Goal: Check status: Check status

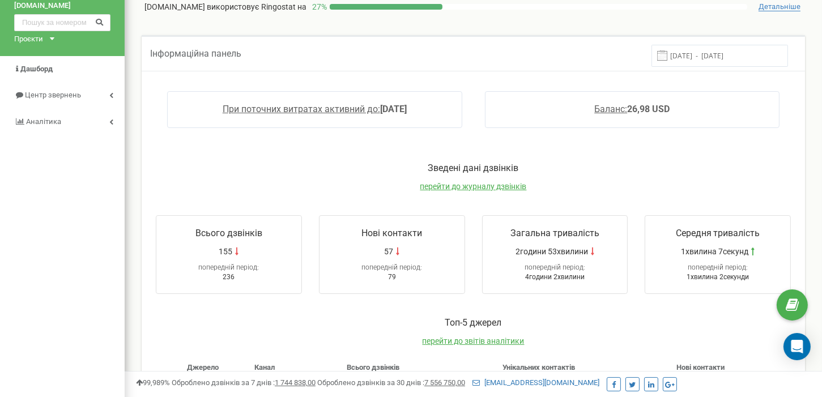
scroll to position [8, 0]
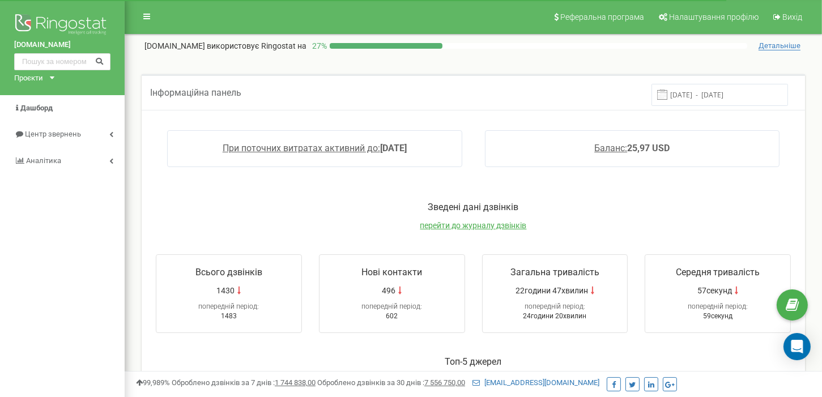
click at [694, 84] on input "[DATE] - [DATE]" at bounding box center [719, 95] width 137 height 22
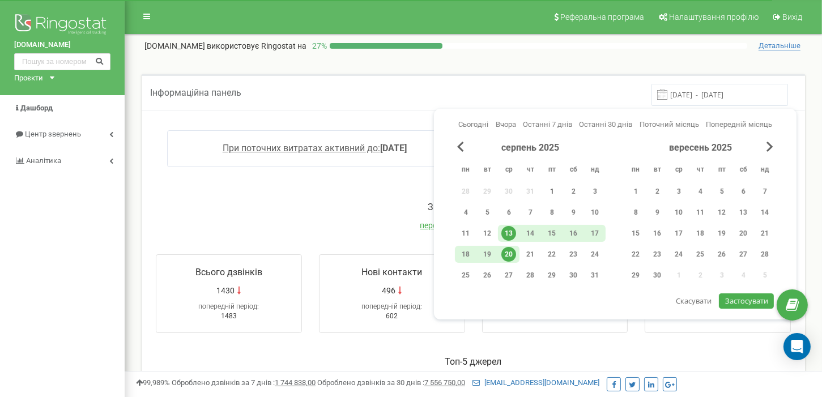
click at [555, 184] on div "1" at bounding box center [551, 191] width 15 height 15
click at [507, 257] on div "20" at bounding box center [508, 254] width 15 height 15
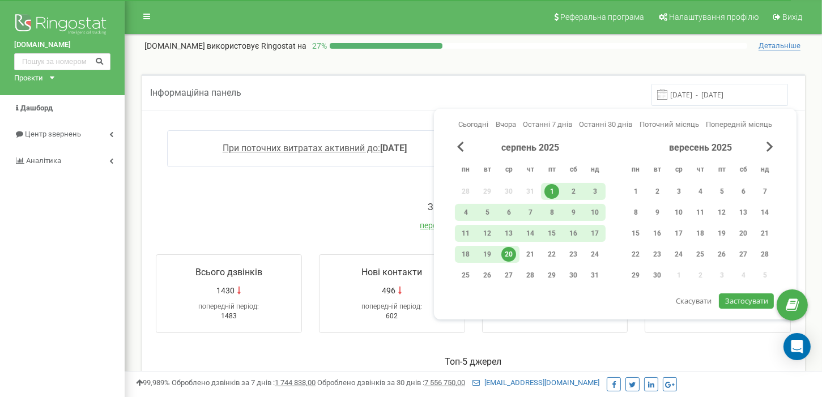
click at [747, 299] on span "Застосувати" at bounding box center [746, 301] width 43 height 10
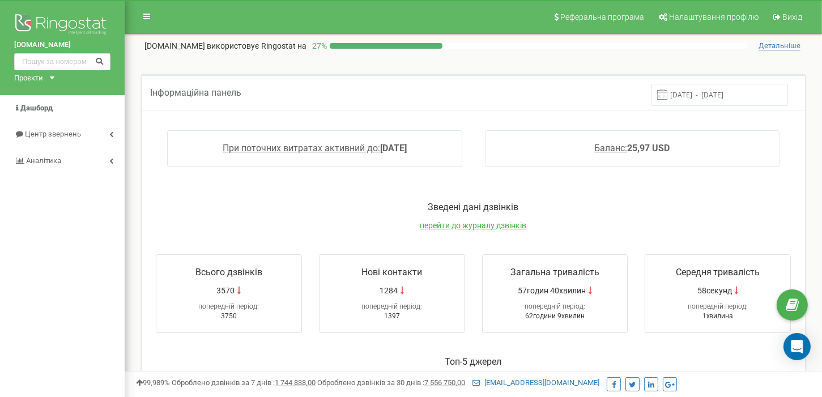
click at [733, 97] on input "[DATE] - [DATE]" at bounding box center [719, 95] width 137 height 22
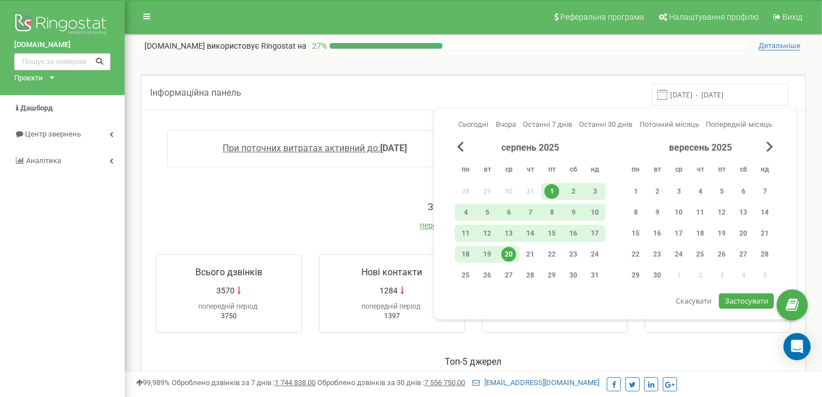
click at [510, 247] on div "20" at bounding box center [509, 254] width 22 height 17
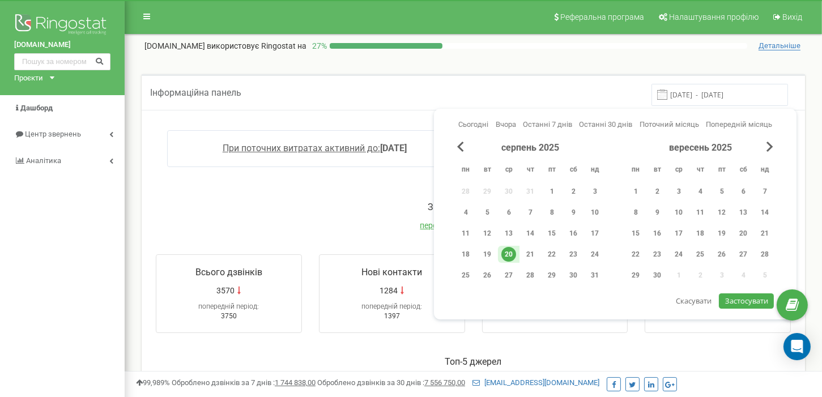
click at [740, 297] on span "Застосувати" at bounding box center [746, 301] width 43 height 10
type input "20.08.2025 - 20.08.2025"
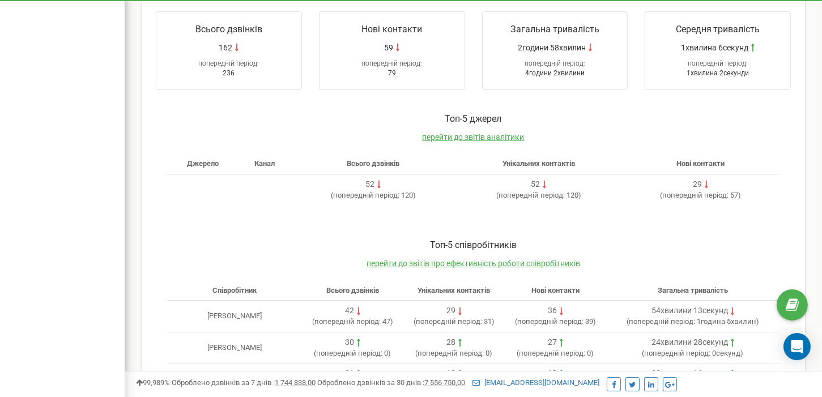
scroll to position [348, 0]
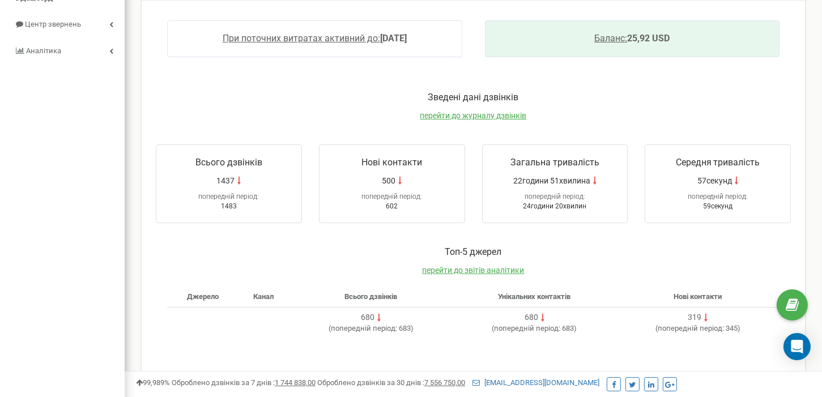
scroll to position [65, 0]
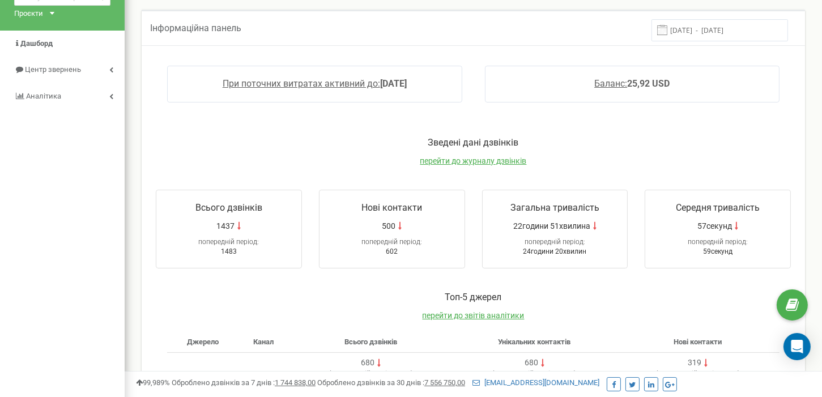
click at [696, 28] on input "[DATE] - [DATE]" at bounding box center [719, 30] width 137 height 22
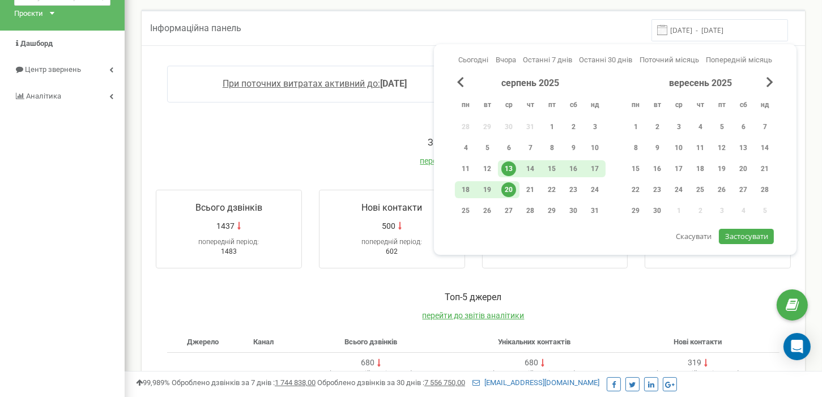
click at [503, 190] on div "20" at bounding box center [508, 189] width 15 height 15
click at [549, 125] on div "1" at bounding box center [551, 127] width 15 height 15
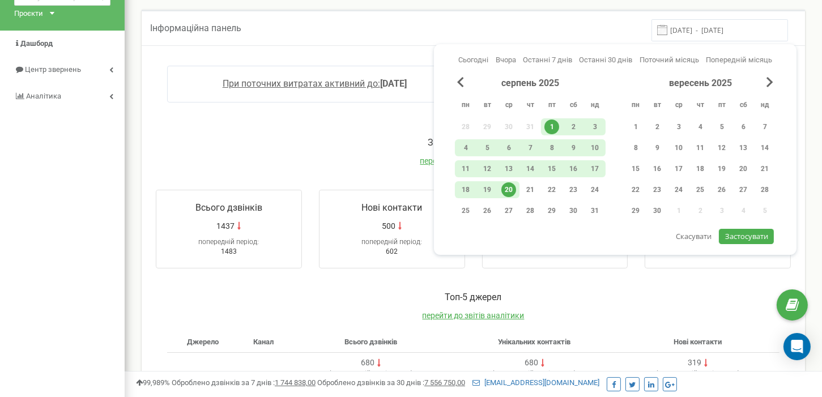
click at [741, 244] on div "Сьогодні Вчора Останні 7 днів Останні 30 днів Поточний місяць Попередній місяць…" at bounding box center [615, 149] width 362 height 210
click at [737, 238] on span "Застосувати" at bounding box center [746, 236] width 43 height 10
type input "[DATE] - [DATE]"
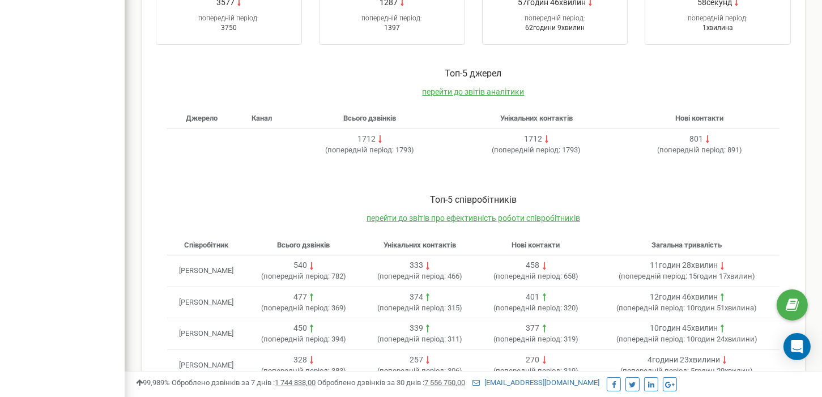
scroll to position [348, 0]
